Goal: Task Accomplishment & Management: Use online tool/utility

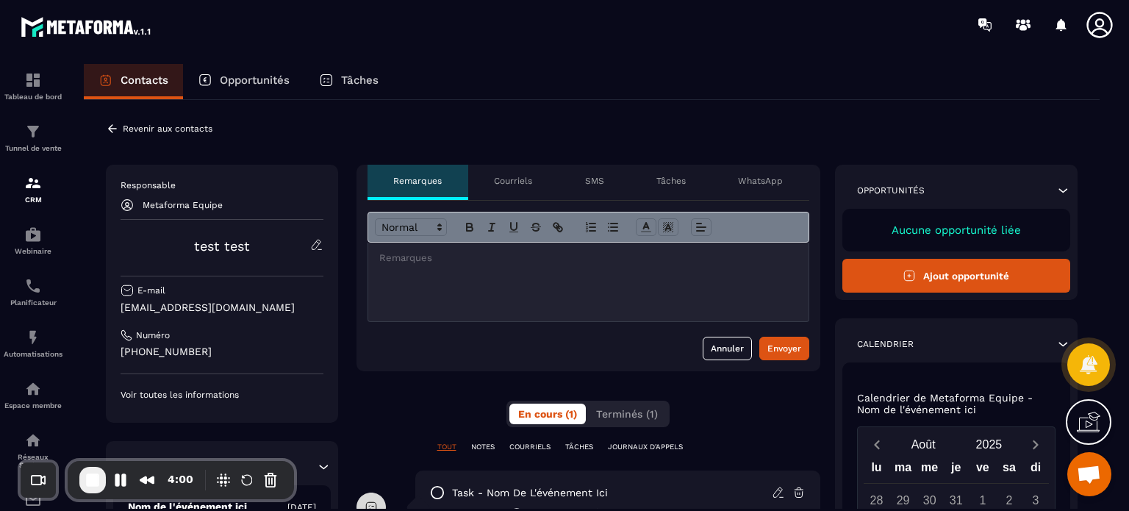
click at [465, 132] on div "Revenir aux contacts Responsable Metaforma Equipe test test E-mail [EMAIL_ADDRE…" at bounding box center [592, 440] width 1016 height 680
click at [597, 184] on p "SMS" at bounding box center [594, 181] width 19 height 12
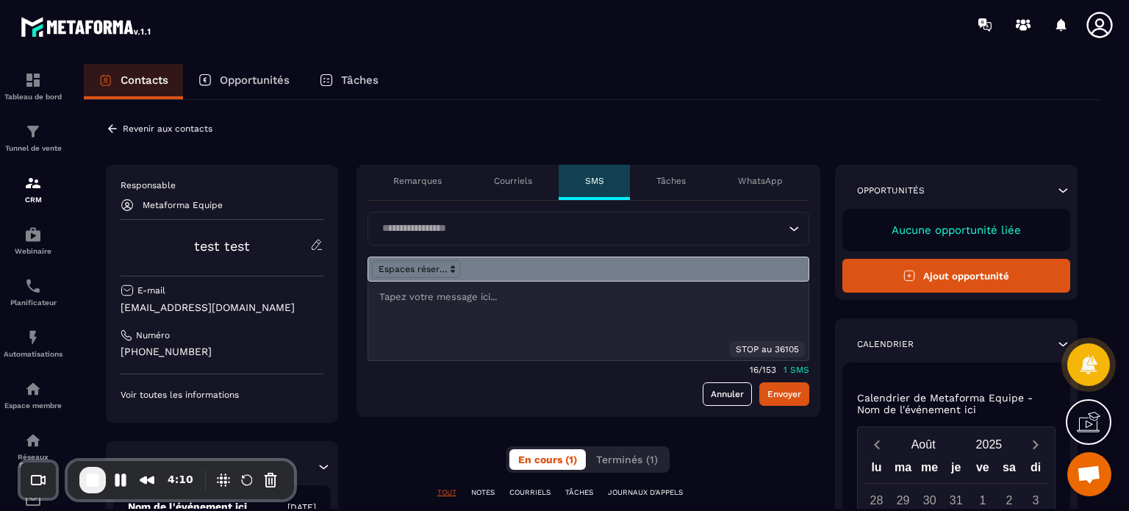
click at [523, 190] on div "Courriels" at bounding box center [513, 182] width 90 height 35
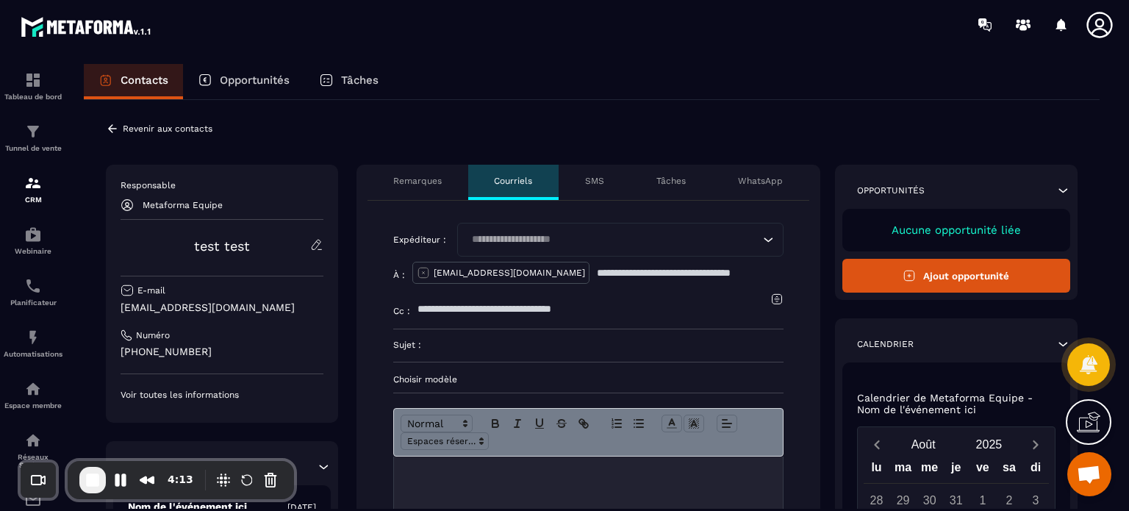
click at [742, 177] on div "WhatsApp" at bounding box center [760, 182] width 97 height 35
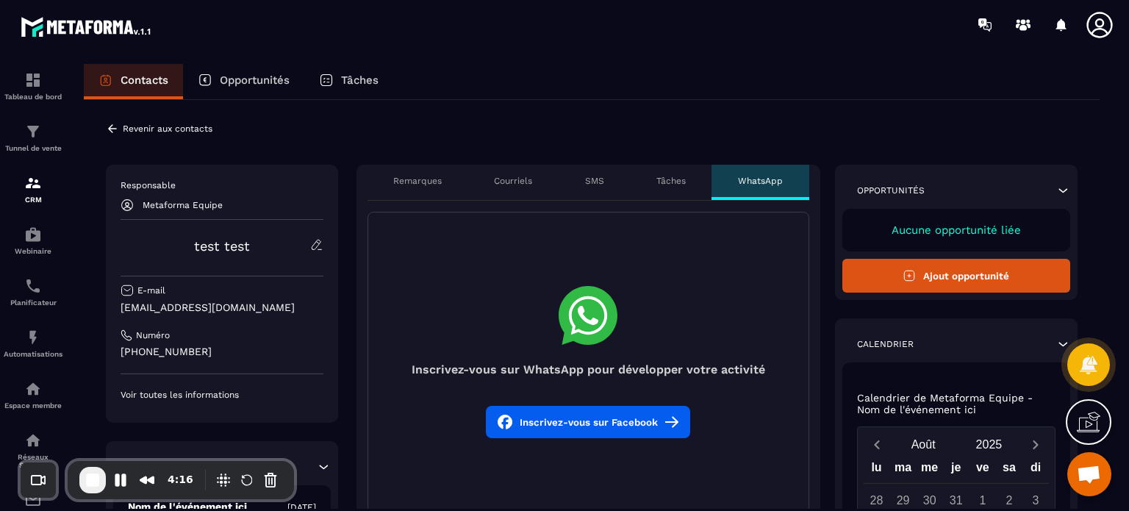
click at [674, 173] on div "Tâches" at bounding box center [671, 182] width 82 height 35
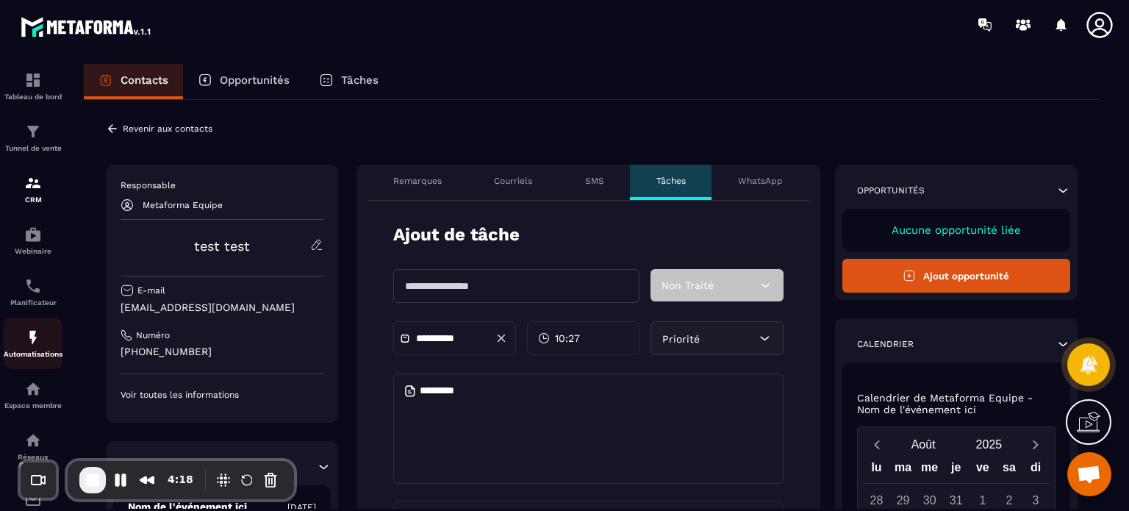
click at [26, 343] on img at bounding box center [33, 338] width 18 height 18
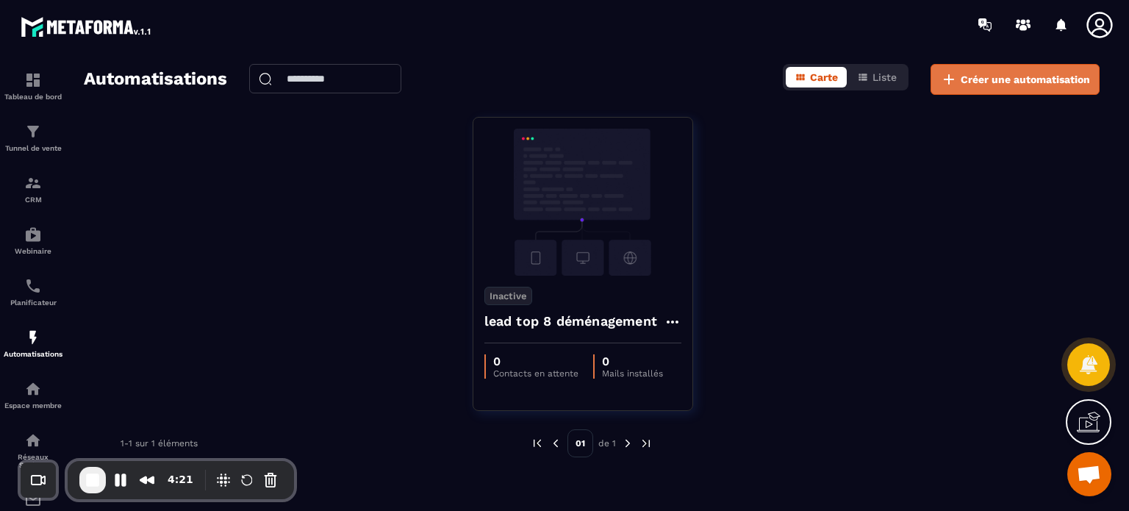
click at [981, 76] on span "Créer une automatisation" at bounding box center [1025, 79] width 129 height 15
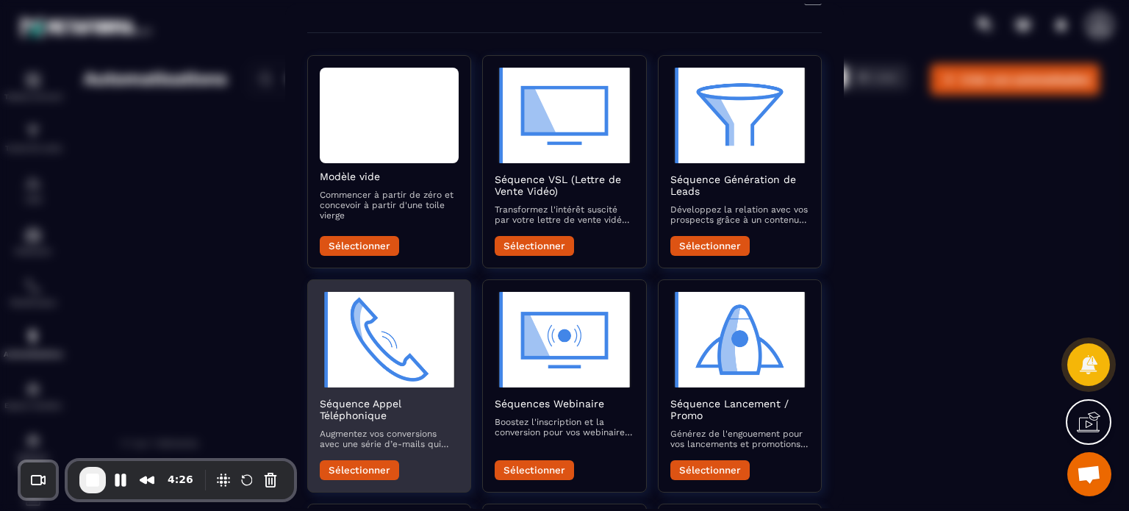
scroll to position [74, 0]
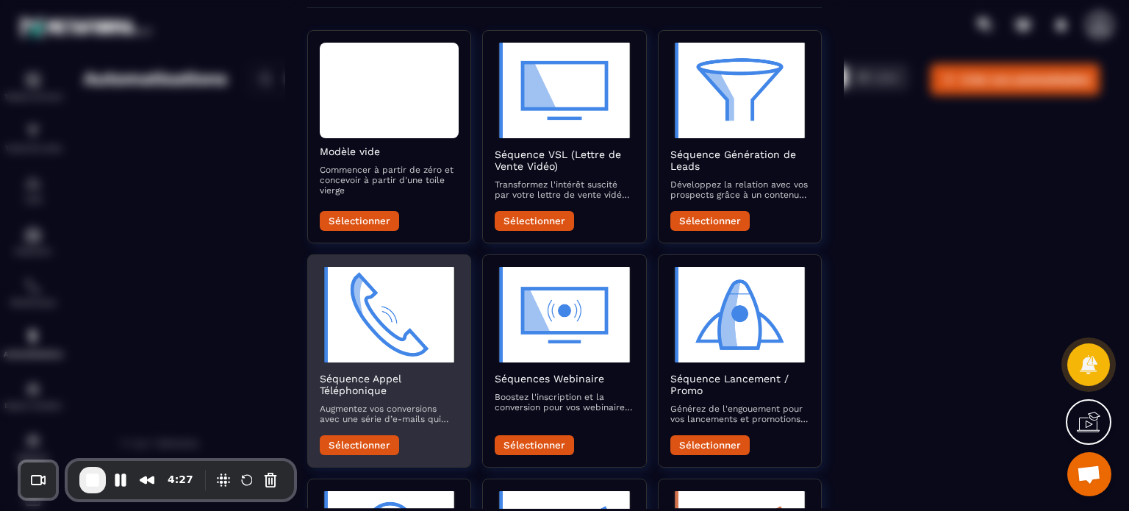
click at [378, 445] on button "Sélectionner" at bounding box center [359, 445] width 79 height 20
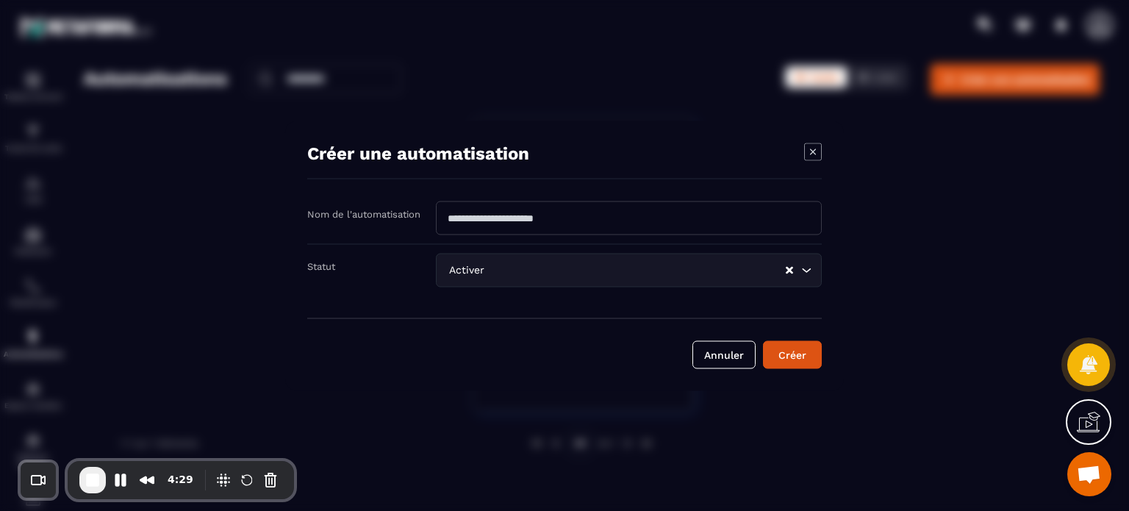
click at [485, 217] on input "Modal window" at bounding box center [629, 218] width 386 height 34
type input "******"
click at [763, 340] on button "Créer" at bounding box center [792, 354] width 59 height 28
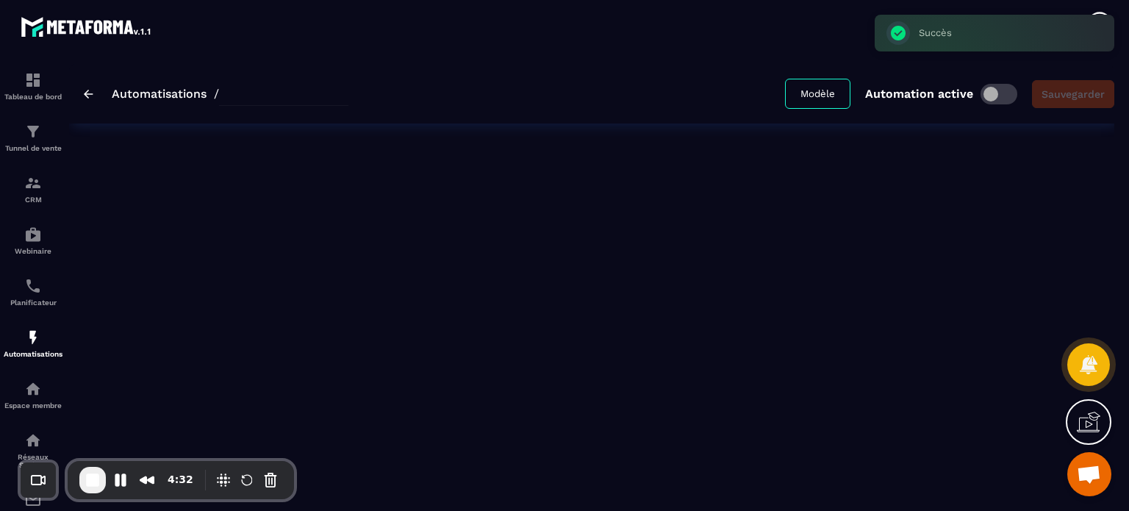
type input "******"
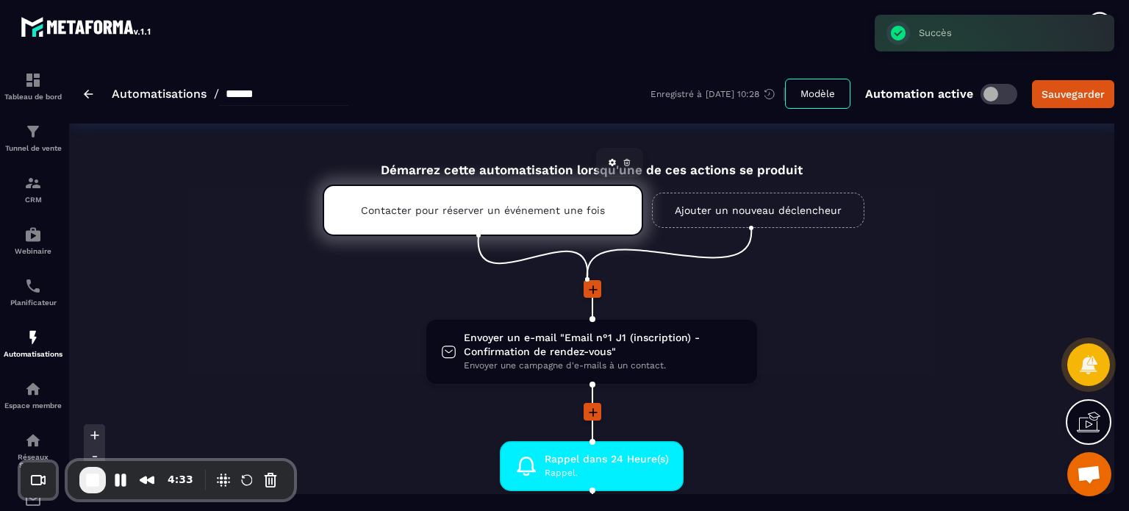
click at [487, 216] on div "Contacter pour réserver un événement une fois" at bounding box center [483, 209] width 320 height 51
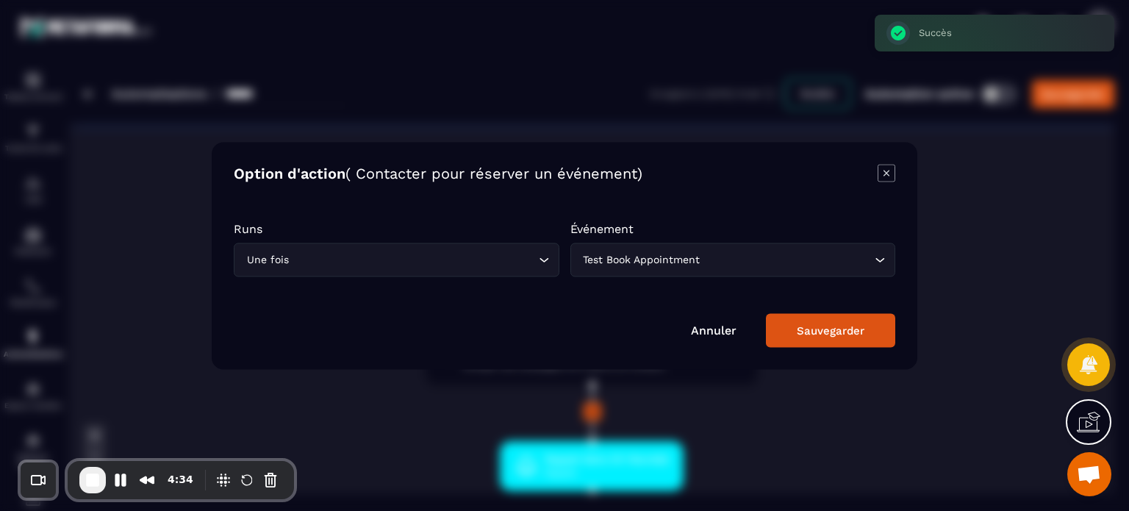
click at [488, 259] on input "Search for option" at bounding box center [413, 259] width 243 height 16
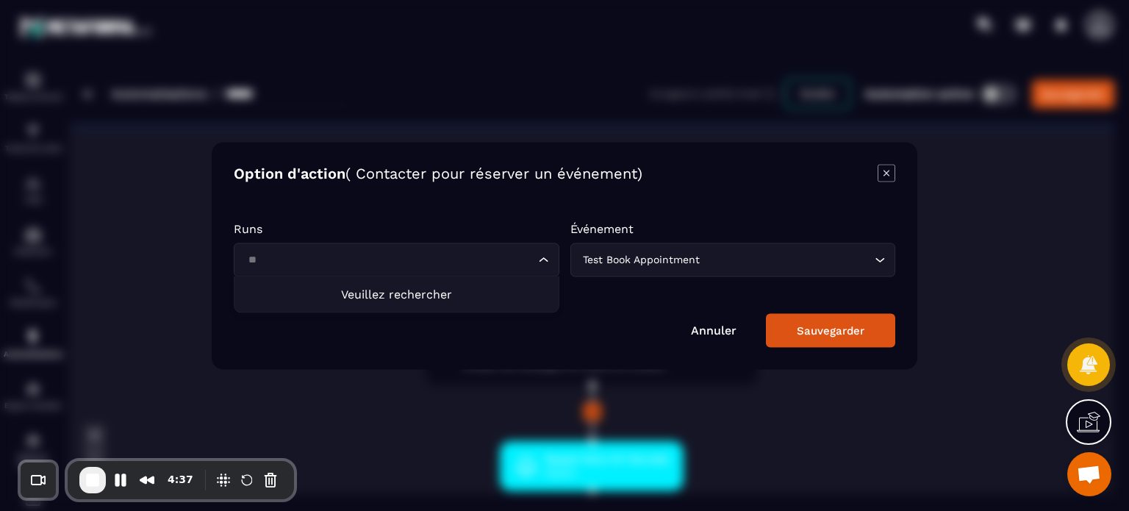
type input "*"
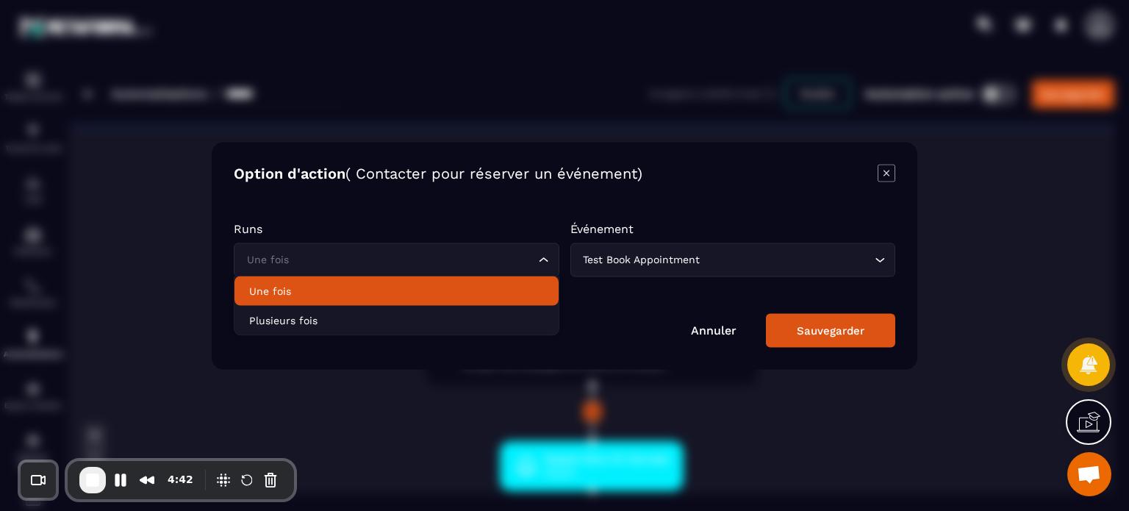
click at [425, 297] on p "Une fois" at bounding box center [396, 290] width 295 height 15
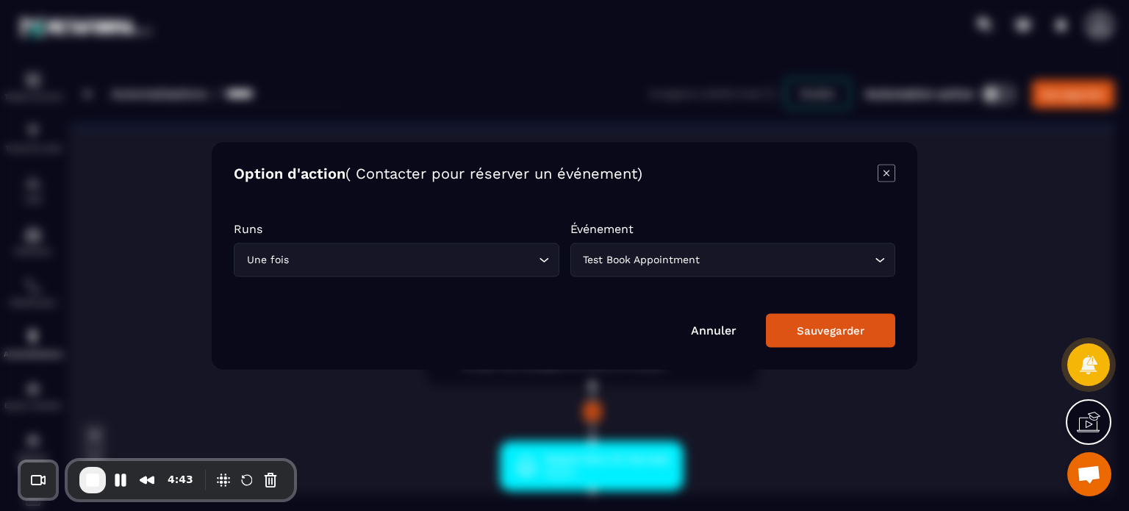
click at [630, 259] on div "Test Book Appointment" at bounding box center [725, 259] width 295 height 16
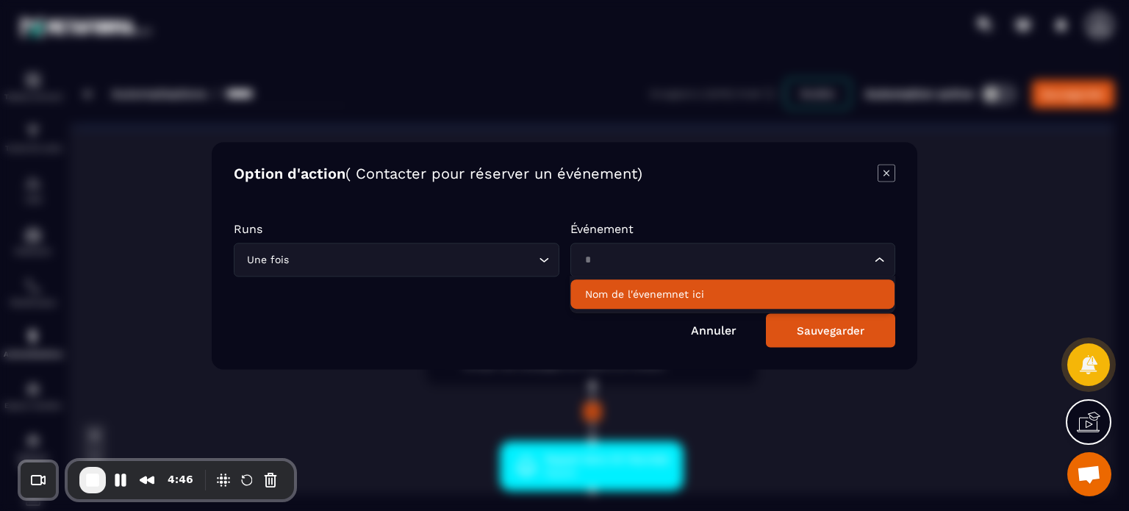
click at [628, 293] on p "Nom de l'évenemnet ici" at bounding box center [732, 294] width 294 height 15
type input "*"
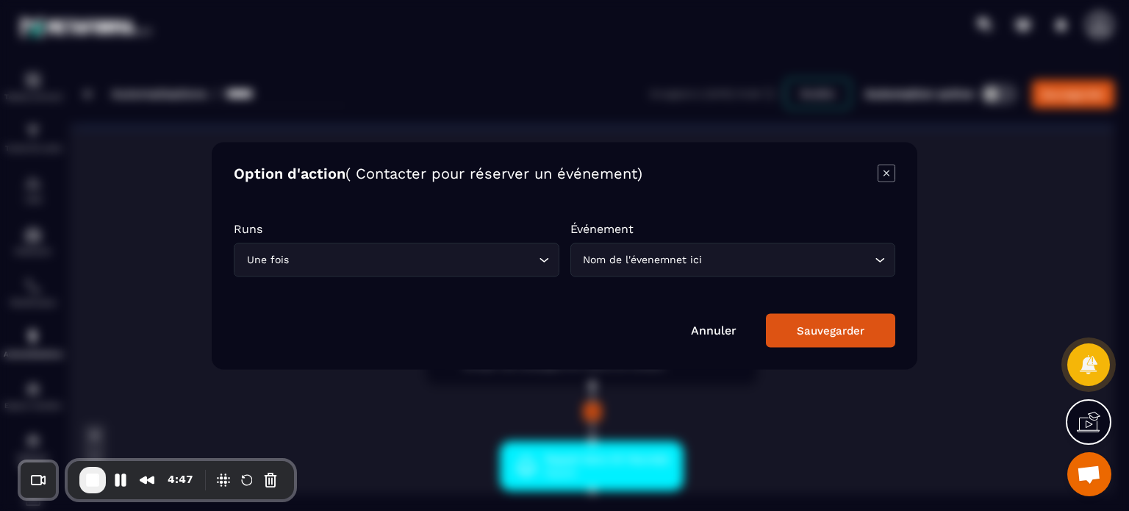
click at [841, 349] on div "Option d'action ( Contacter pour réserver un événement) Runs Une fois Loading..…" at bounding box center [565, 255] width 706 height 227
click at [841, 340] on button "Sauvegarder" at bounding box center [830, 330] width 129 height 34
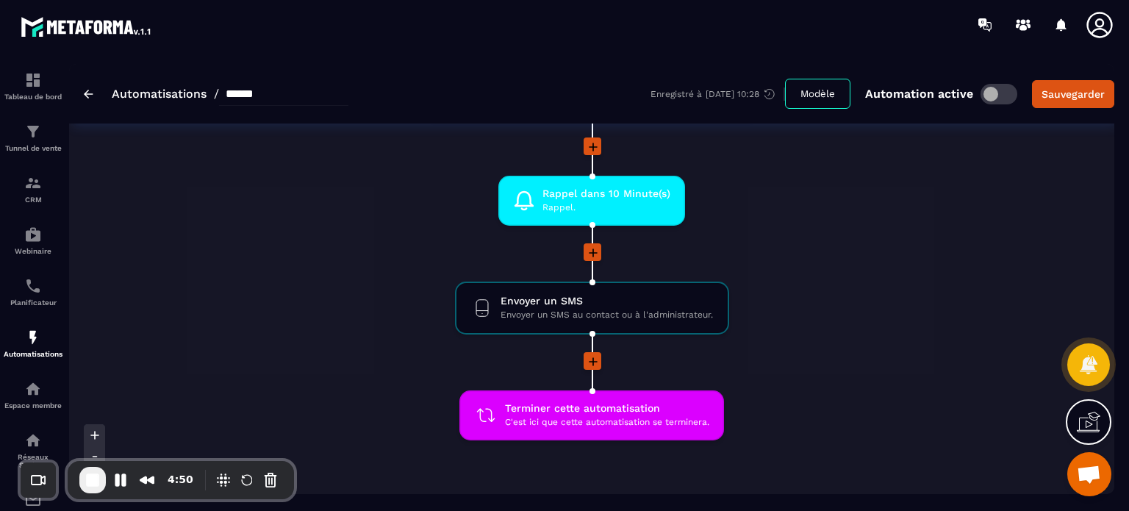
scroll to position [809, 0]
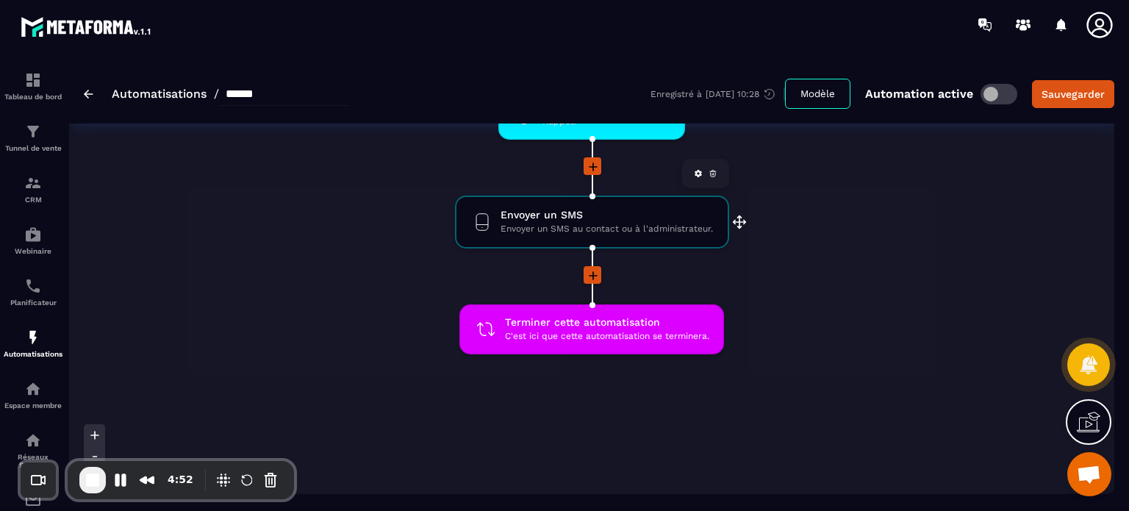
click at [636, 209] on span "Envoyer un SMS" at bounding box center [607, 215] width 212 height 14
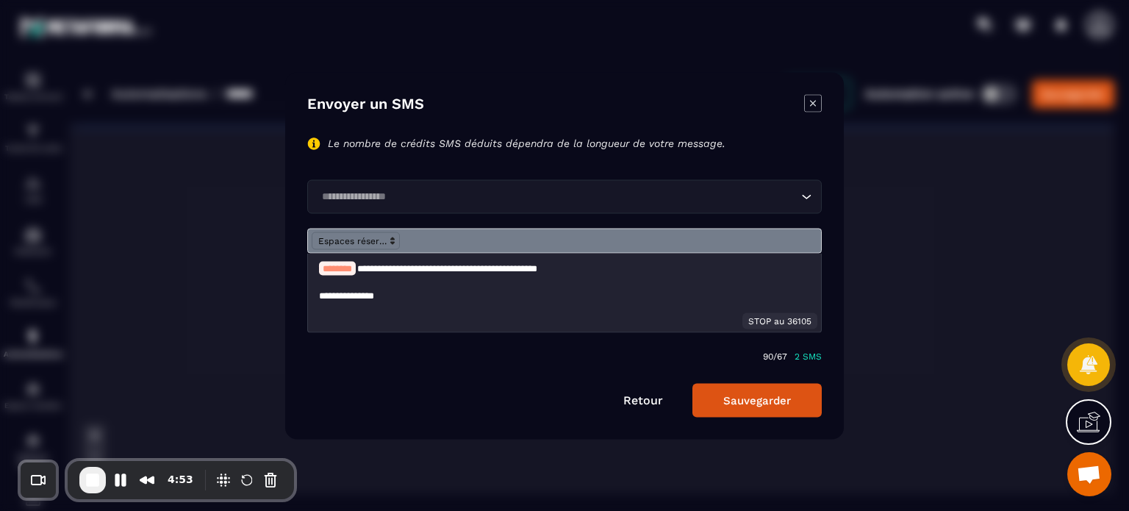
click at [395, 191] on input "Search for option" at bounding box center [557, 196] width 481 height 16
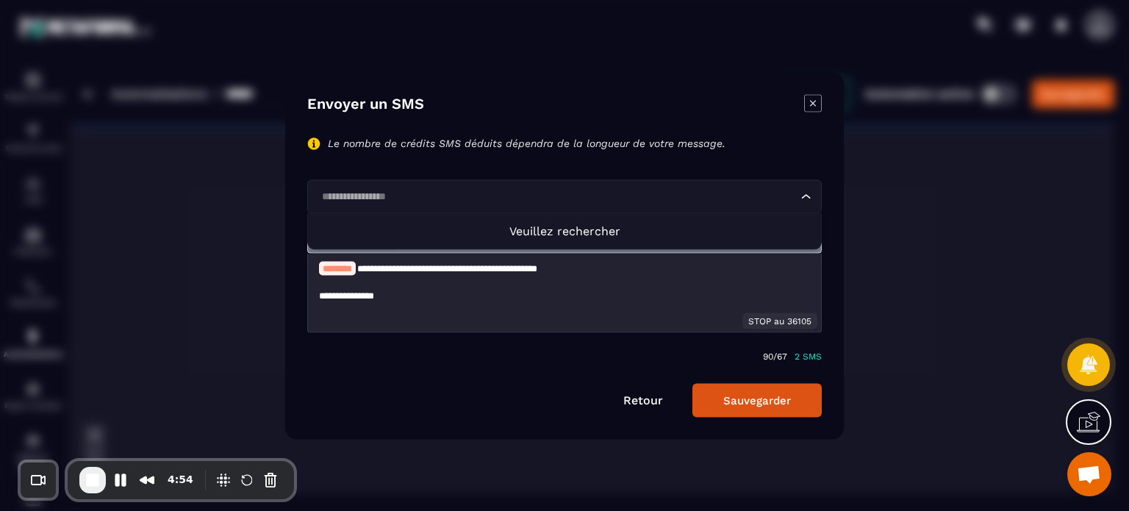
click at [502, 143] on p "Le nombre de crédits SMS déduits dépendra de la longueur de votre message." at bounding box center [527, 143] width 398 height 13
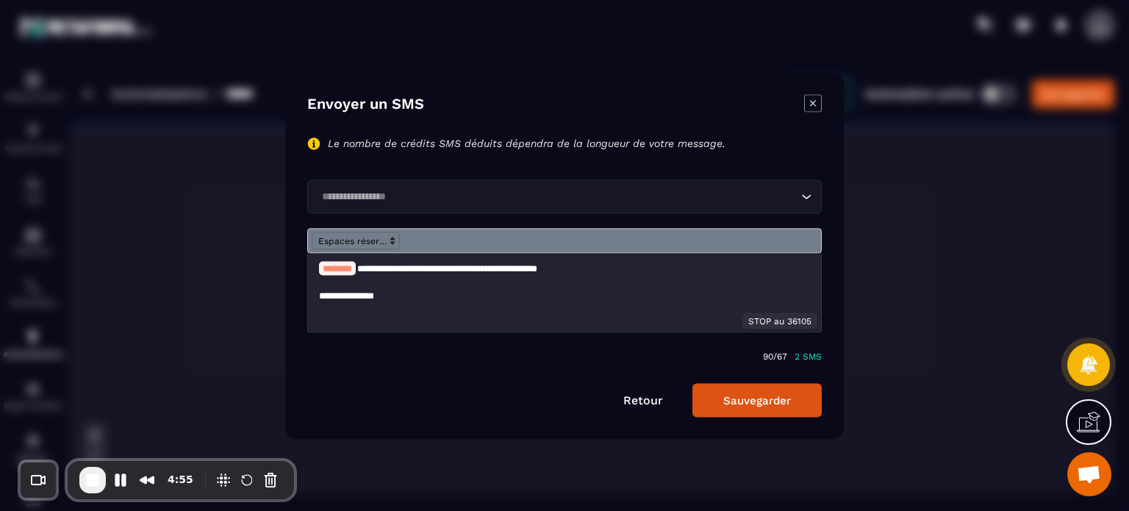
click at [819, 99] on icon "Modal window" at bounding box center [813, 103] width 18 height 18
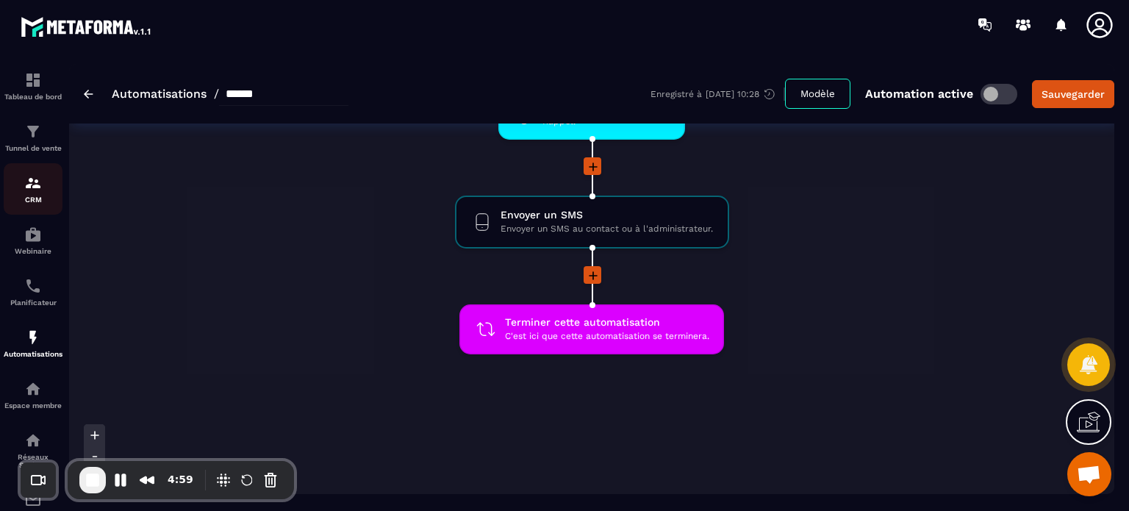
click at [35, 196] on div "CRM" at bounding box center [33, 188] width 59 height 29
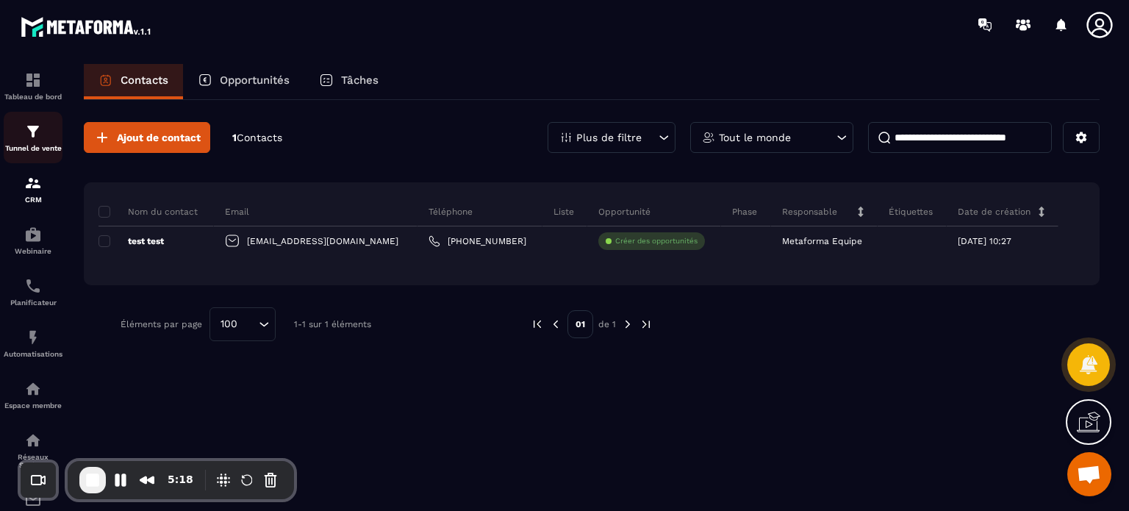
click at [40, 140] on img at bounding box center [33, 132] width 18 height 18
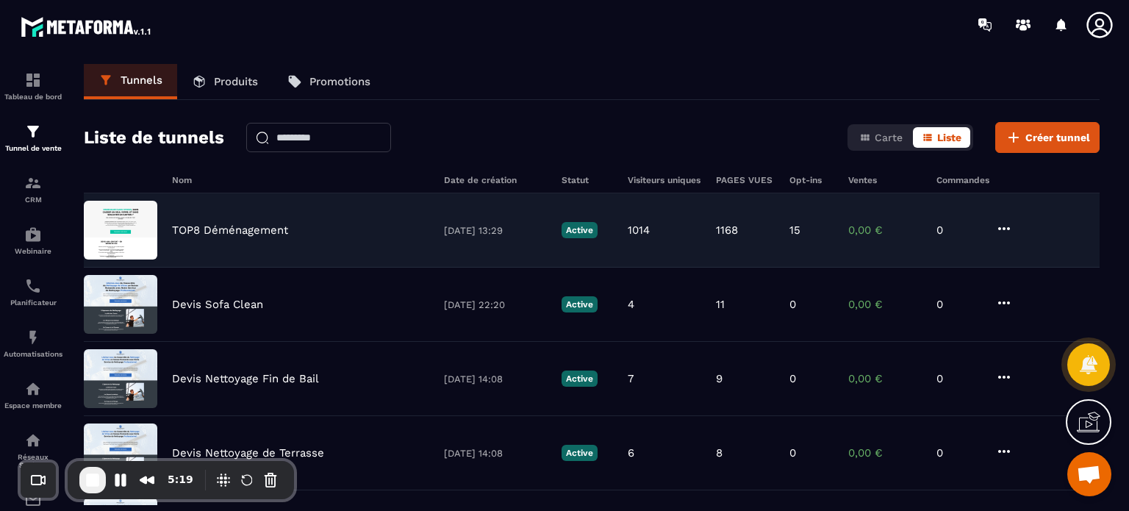
click at [240, 226] on p "TOP8 Déménagement" at bounding box center [230, 229] width 116 height 13
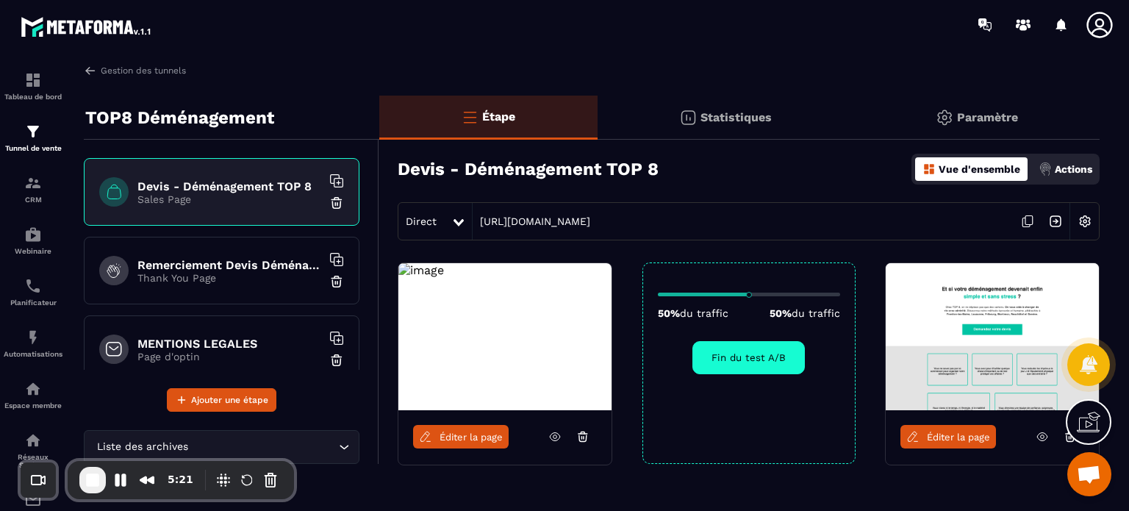
click at [462, 434] on span "Éditer la page" at bounding box center [471, 436] width 63 height 11
